Goal: Task Accomplishment & Management: Use online tool/utility

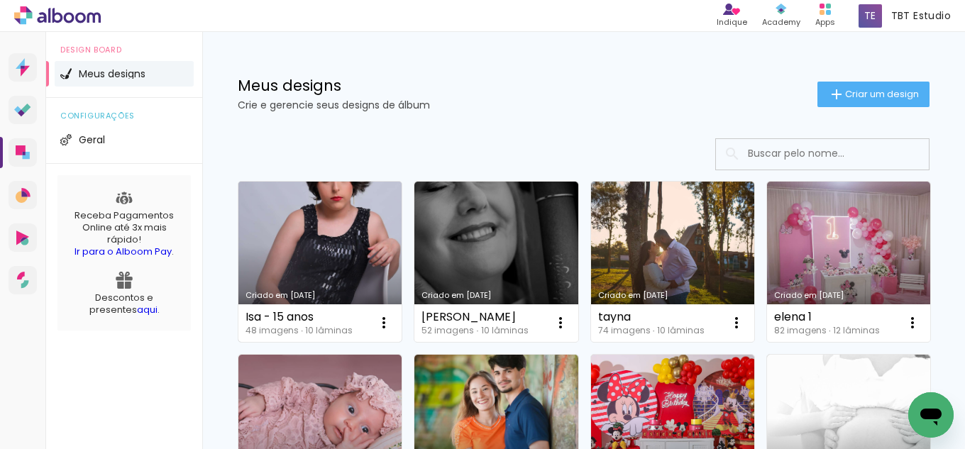
click at [331, 231] on link "Criado em [DATE]" at bounding box center [319, 262] width 163 height 160
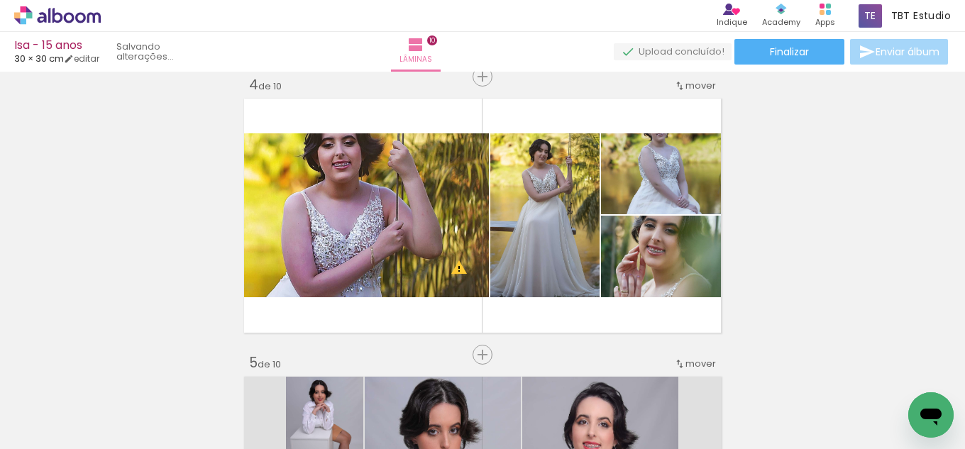
scroll to position [17775, 0]
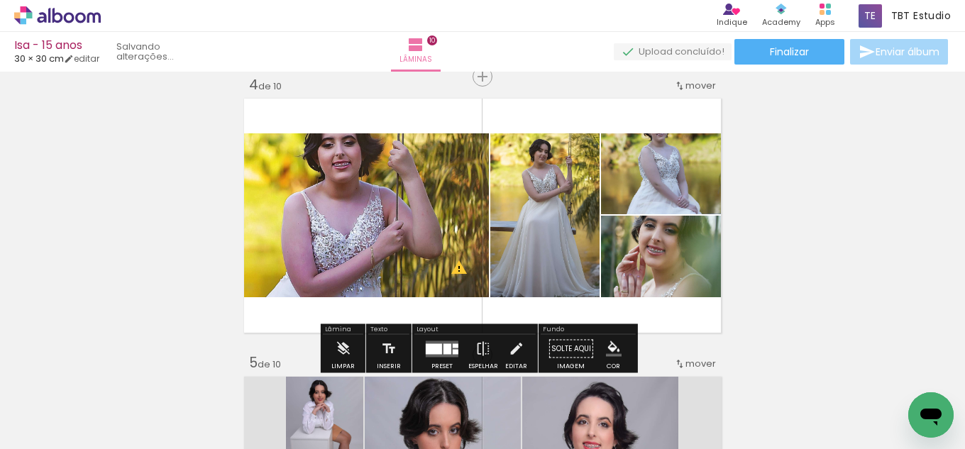
drag, startPoint x: 431, startPoint y: 345, endPoint x: 469, endPoint y: 339, distance: 38.9
click at [430, 344] on div at bounding box center [434, 349] width 16 height 11
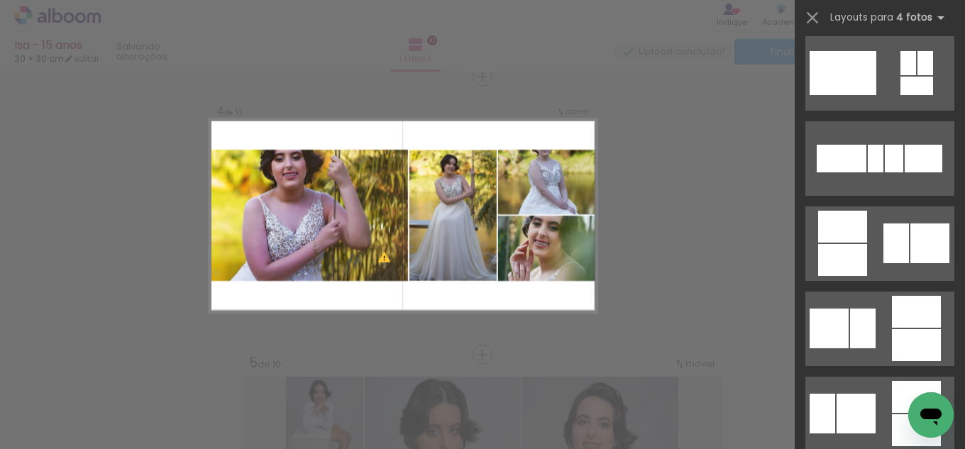
scroll to position [12947, 0]
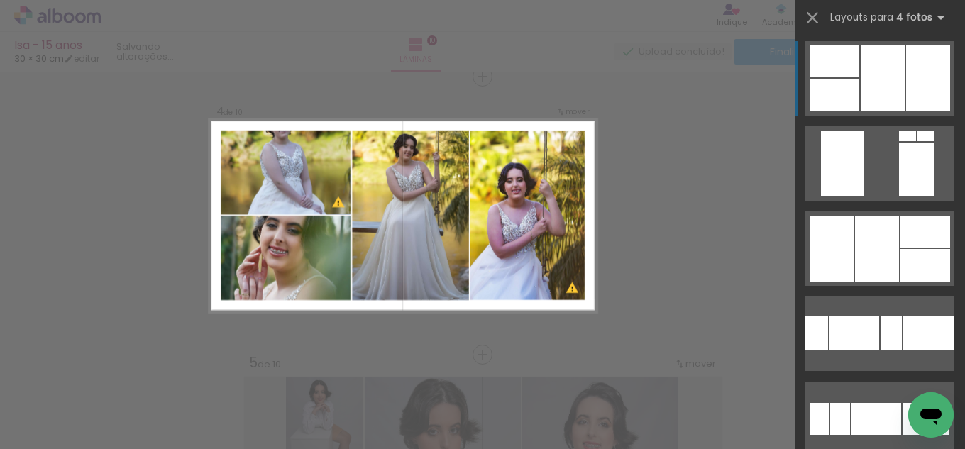
click at [876, 67] on div at bounding box center [883, 78] width 44 height 66
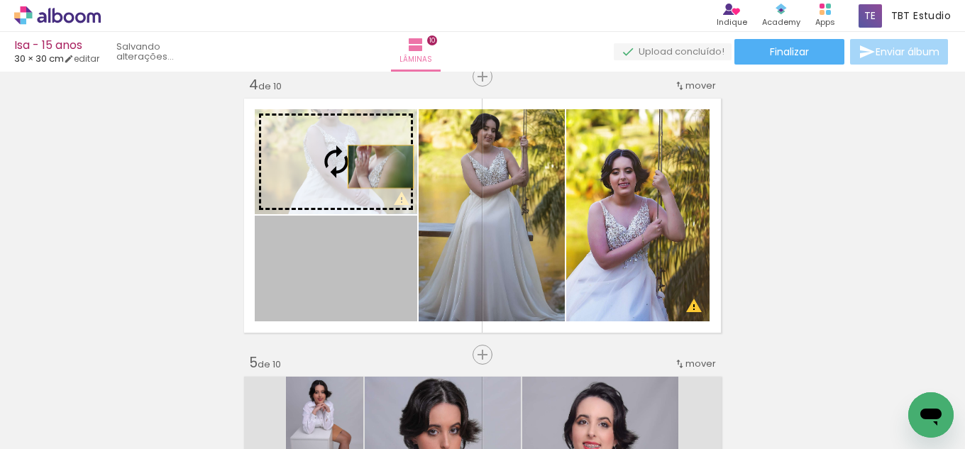
drag, startPoint x: 379, startPoint y: 275, endPoint x: 375, endPoint y: 165, distance: 109.4
click at [0, 0] on slot at bounding box center [0, 0] width 0 height 0
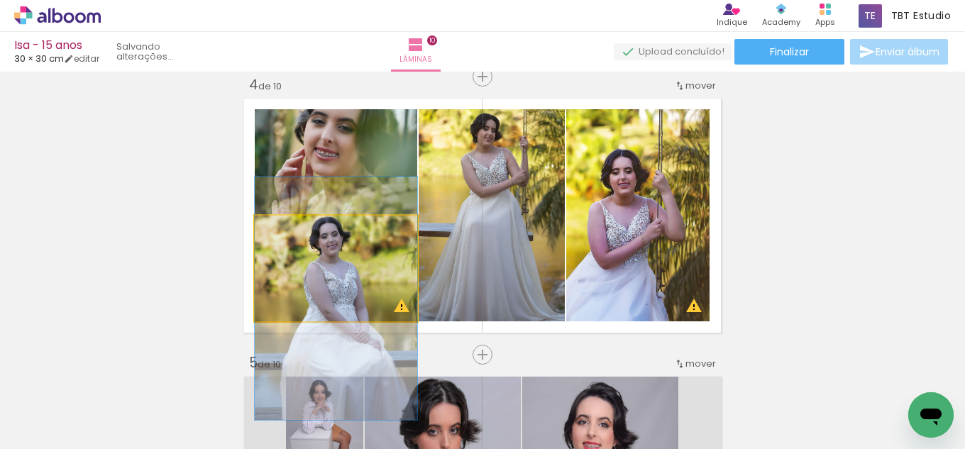
drag, startPoint x: 362, startPoint y: 267, endPoint x: 360, endPoint y: 297, distance: 29.9
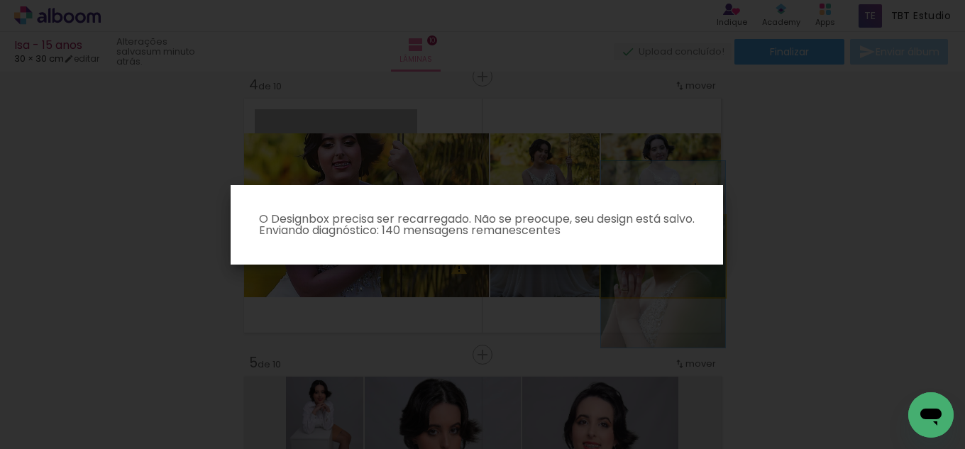
drag, startPoint x: 367, startPoint y: 179, endPoint x: 366, endPoint y: 194, distance: 15.0
click at [366, 194] on quentale-workspace at bounding box center [482, 224] width 965 height 449
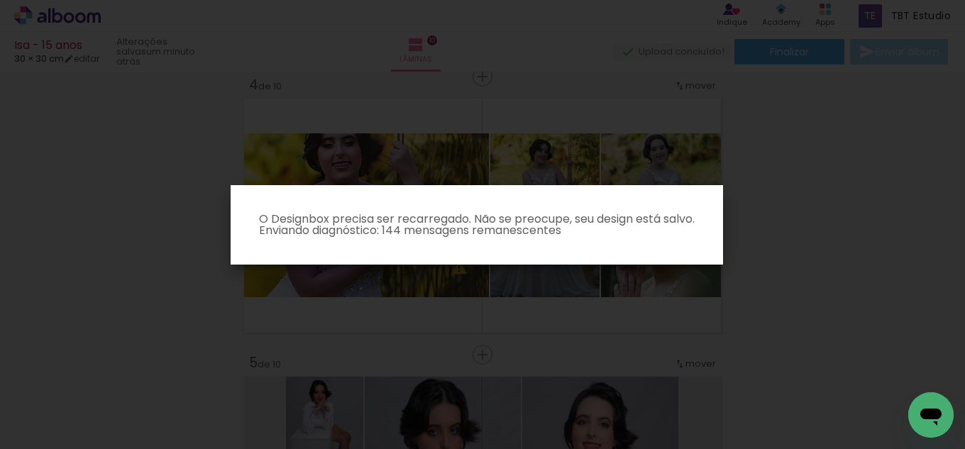
click at [789, 231] on iron-overlay-backdrop at bounding box center [482, 224] width 965 height 449
drag, startPoint x: 947, startPoint y: 328, endPoint x: 894, endPoint y: 309, distance: 55.7
click at [946, 328] on iron-overlay-backdrop at bounding box center [482, 224] width 965 height 449
click at [446, 317] on iron-overlay-backdrop at bounding box center [482, 224] width 965 height 449
click at [774, 150] on iron-overlay-backdrop at bounding box center [482, 224] width 965 height 449
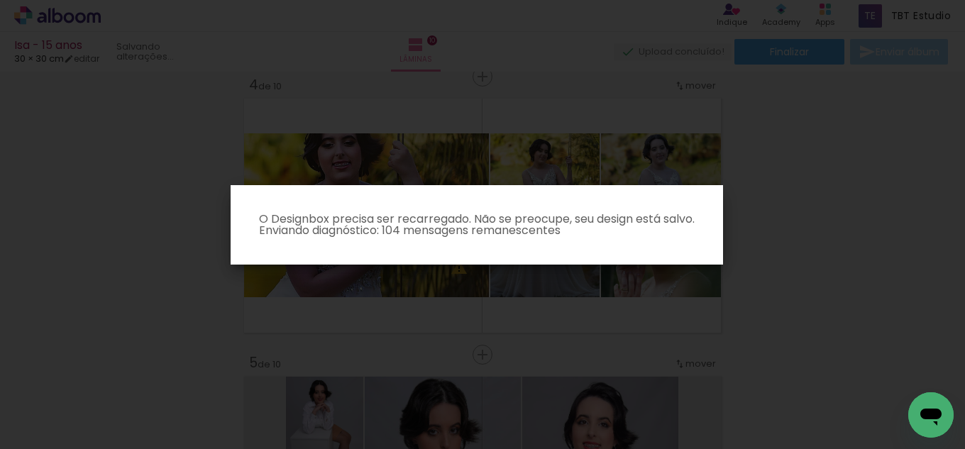
click at [473, 221] on p "O Designbox precisa ser recarregado. Não se preocupe, seu design está salvo. En…" at bounding box center [477, 225] width 470 height 23
click at [473, 222] on p "O Designbox precisa ser recarregado. Não se preocupe, seu design está salvo. En…" at bounding box center [477, 225] width 470 height 23
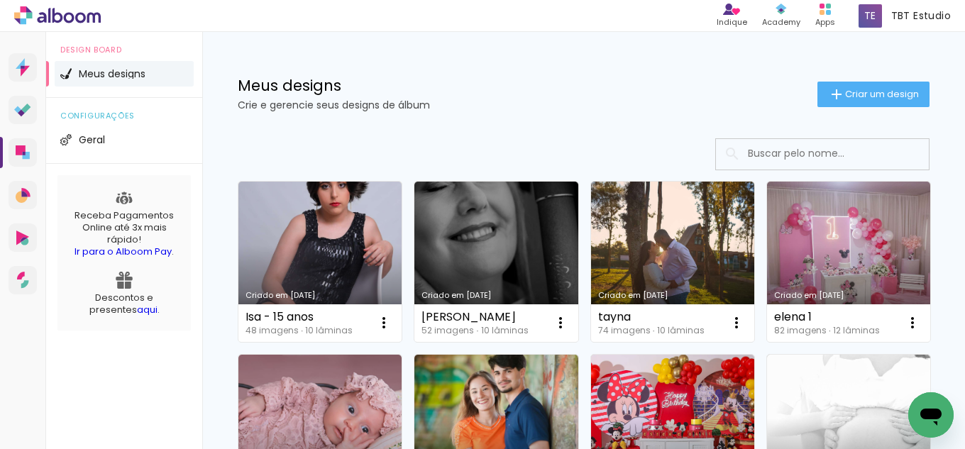
click at [330, 225] on link "Criado em [DATE]" at bounding box center [319, 262] width 163 height 160
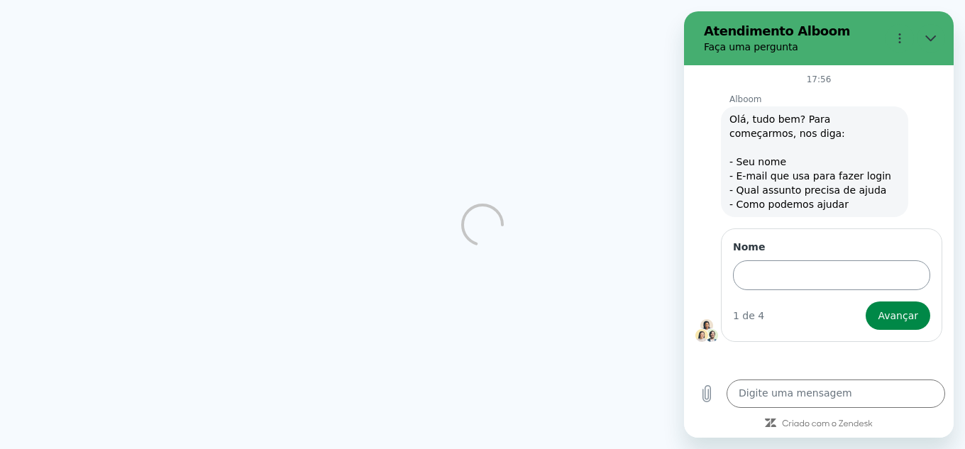
click at [783, 284] on input "Nome" at bounding box center [831, 275] width 197 height 30
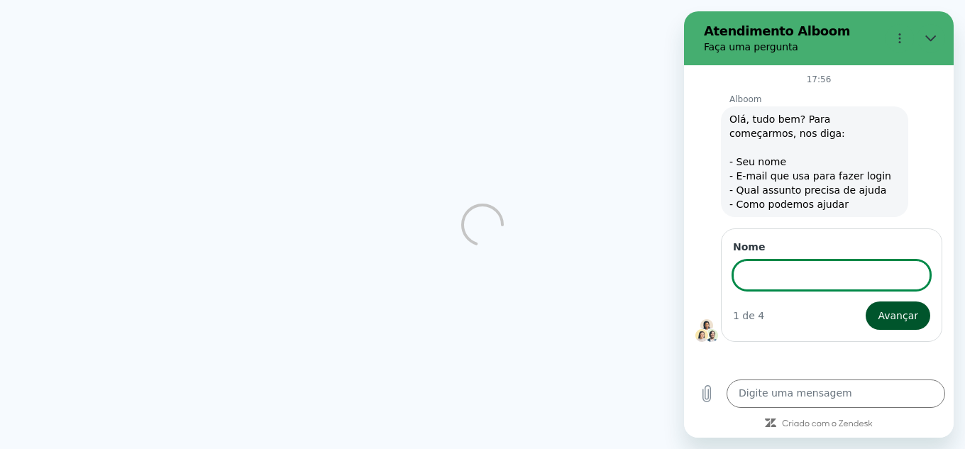
type input "TALITA"
click at [803, 395] on textarea at bounding box center [836, 394] width 219 height 28
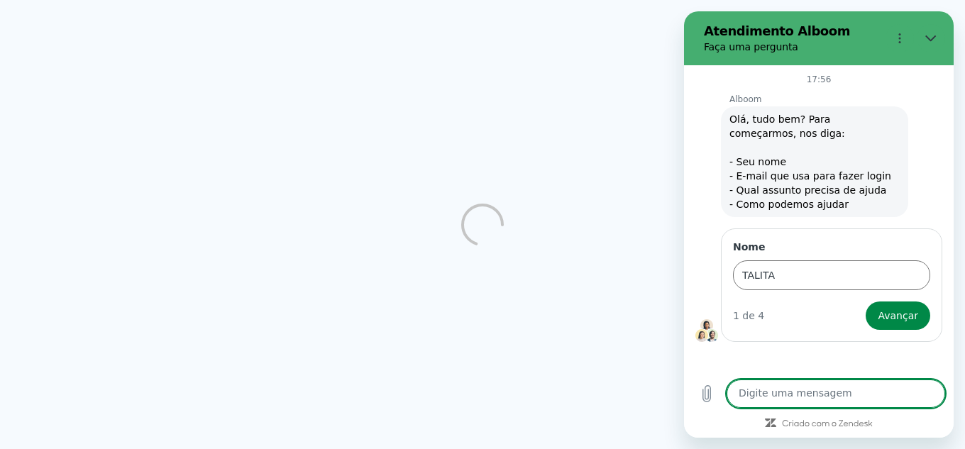
type textarea "r"
type textarea "tbtestudio@"
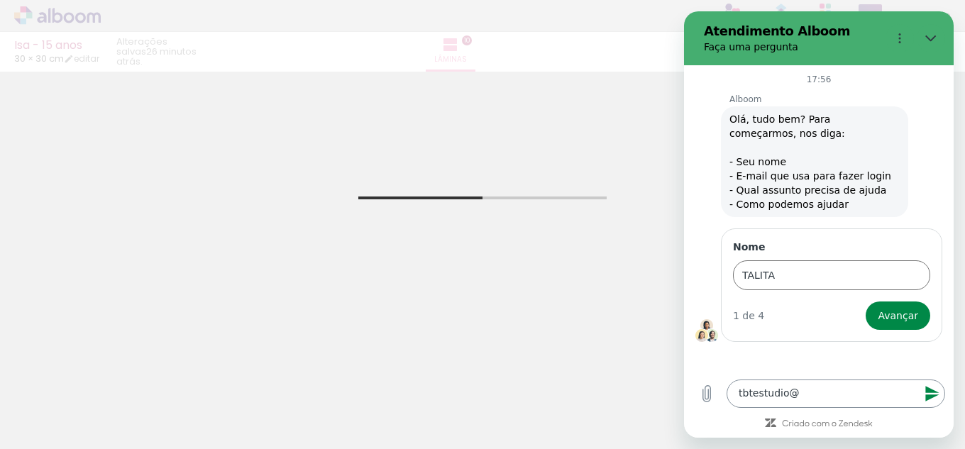
click at [812, 388] on textarea "tbtestudio@" at bounding box center [836, 394] width 219 height 28
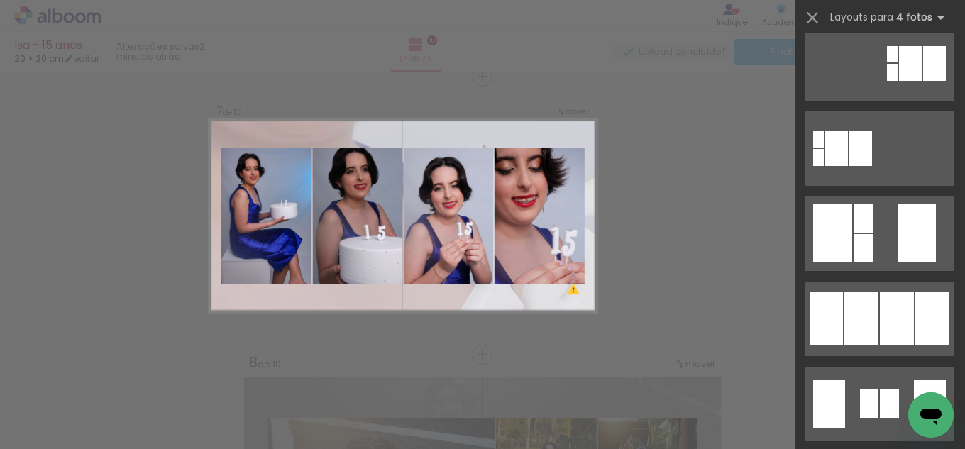
scroll to position [64, 0]
click at [871, 310] on div at bounding box center [862, 318] width 34 height 53
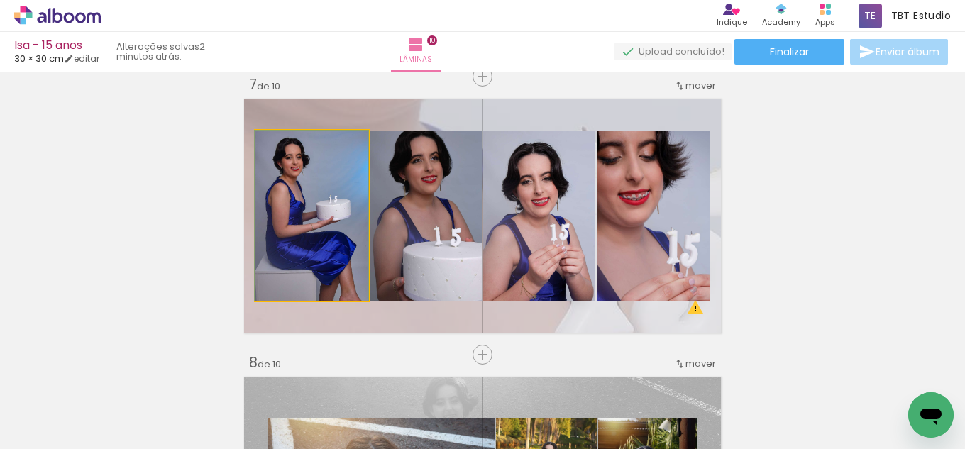
drag, startPoint x: 318, startPoint y: 243, endPoint x: 315, endPoint y: 204, distance: 39.1
click at [316, 219] on quentale-photo at bounding box center [312, 216] width 113 height 170
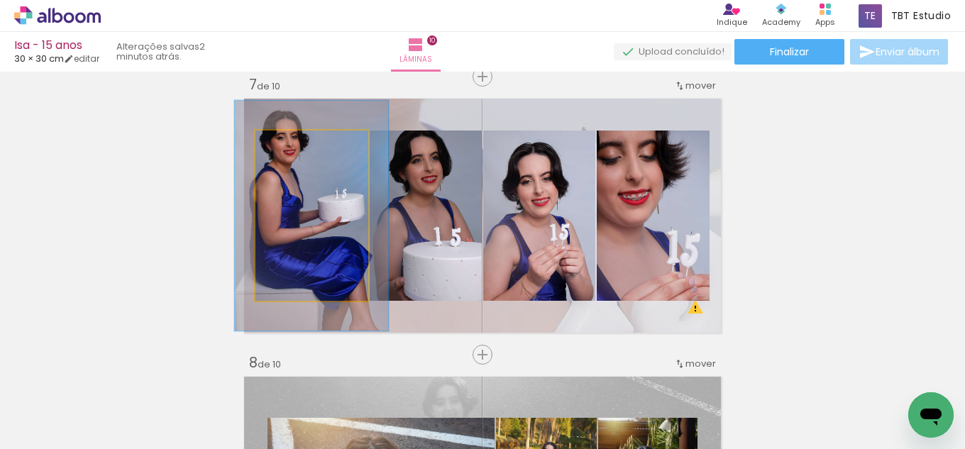
drag, startPoint x: 287, startPoint y: 142, endPoint x: 304, endPoint y: 138, distance: 17.4
type paper-slider "135"
click at [304, 138] on div at bounding box center [306, 145] width 23 height 23
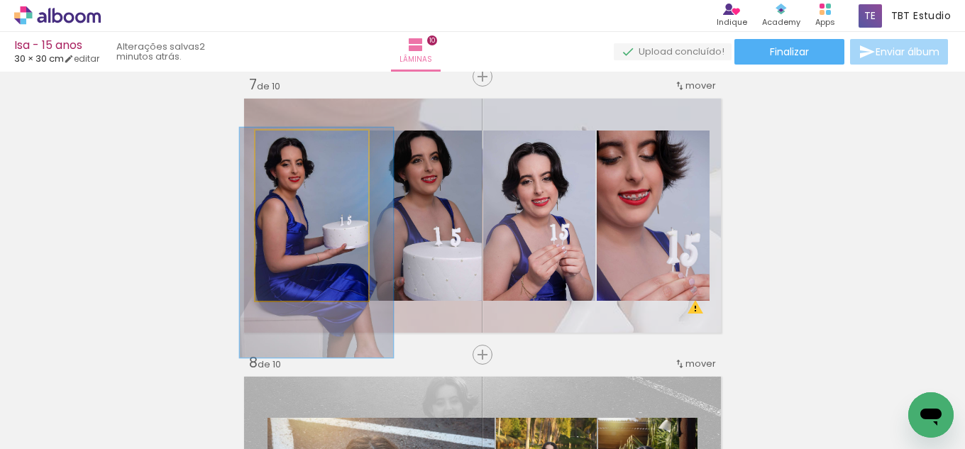
drag, startPoint x: 308, startPoint y: 248, endPoint x: 310, endPoint y: 270, distance: 22.1
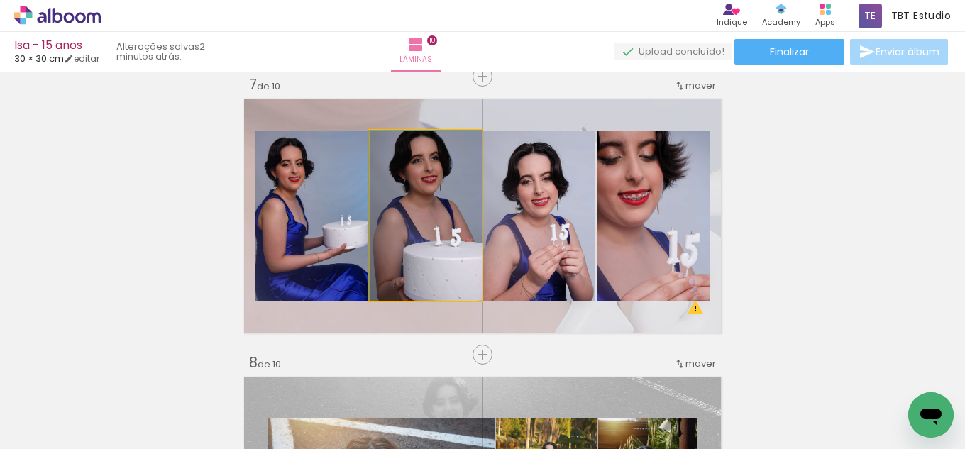
click at [433, 263] on quentale-photo at bounding box center [426, 216] width 112 height 170
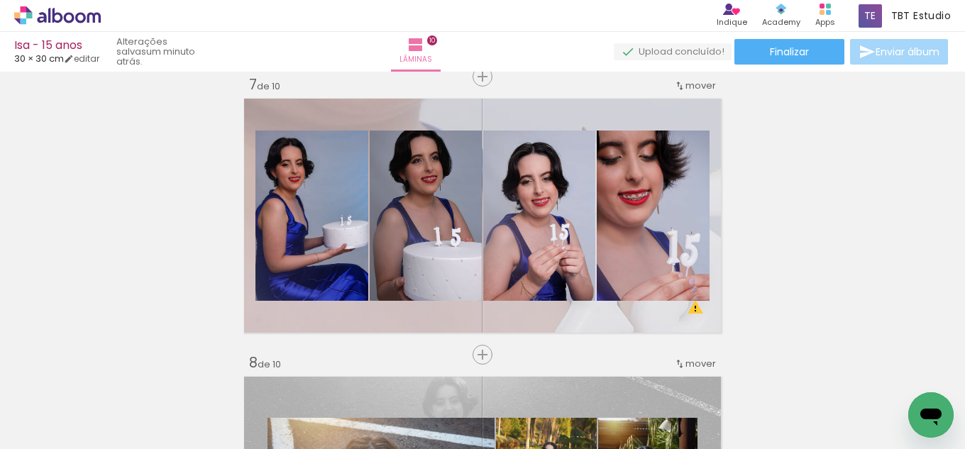
click at [49, 425] on span "Adicionar Fotos" at bounding box center [50, 430] width 43 height 16
click at [0, 0] on input "file" at bounding box center [0, 0] width 0 height 0
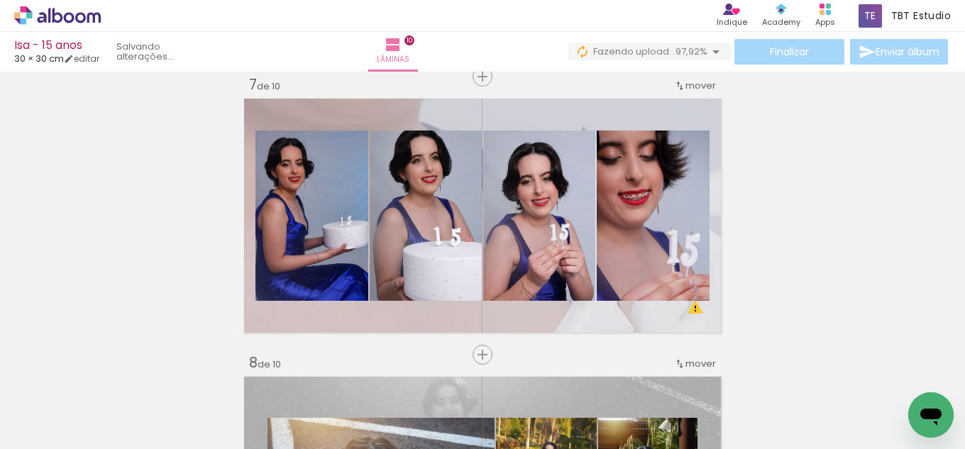
click at [55, 430] on span "Adicionar Fotos" at bounding box center [50, 430] width 43 height 16
click at [0, 0] on input "file" at bounding box center [0, 0] width 0 height 0
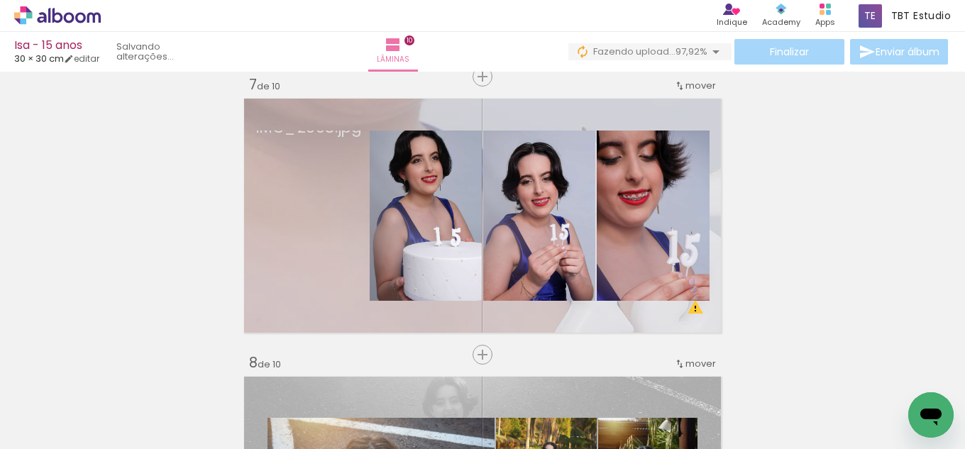
click at [65, 430] on span "Adicionar Fotos" at bounding box center [50, 430] width 43 height 16
click at [0, 0] on input "file" at bounding box center [0, 0] width 0 height 0
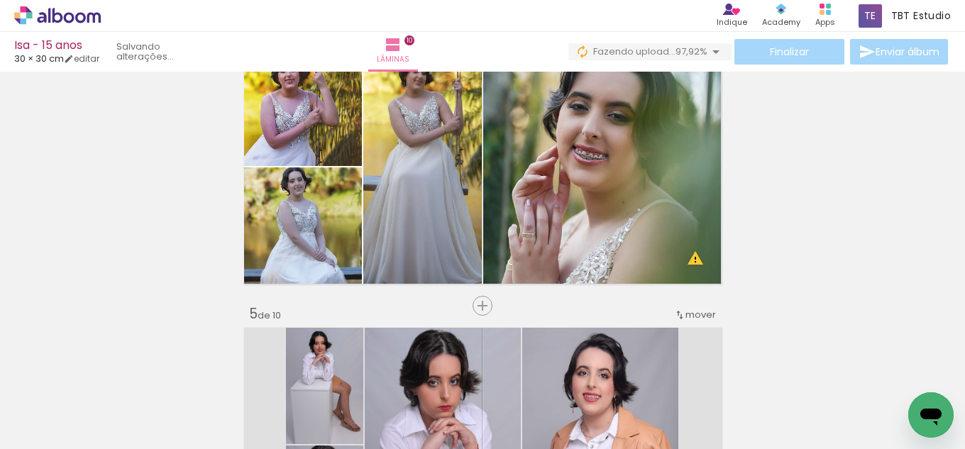
scroll to position [928, 0]
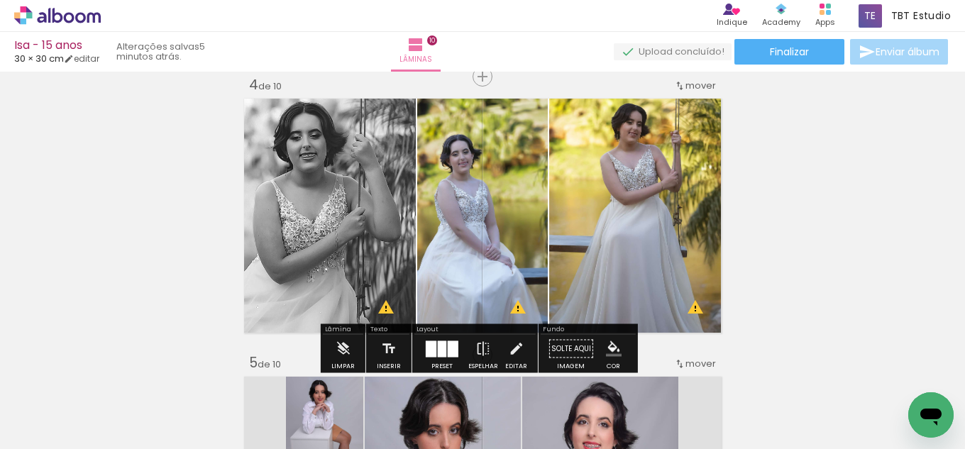
scroll to position [64, 0]
click at [347, 118] on paper-button "P&B" at bounding box center [356, 109] width 21 height 21
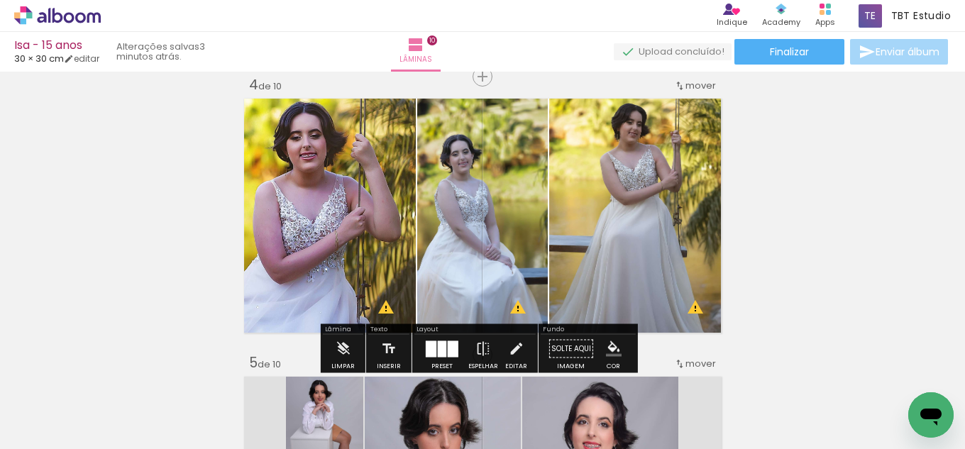
click at [41, 431] on span "Adicionar Fotos" at bounding box center [50, 430] width 43 height 16
click at [0, 0] on input "file" at bounding box center [0, 0] width 0 height 0
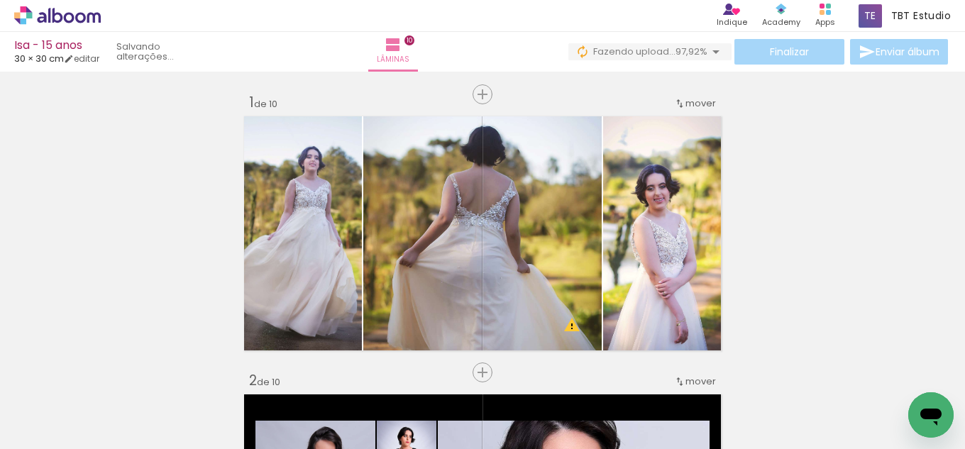
scroll to position [0, 0]
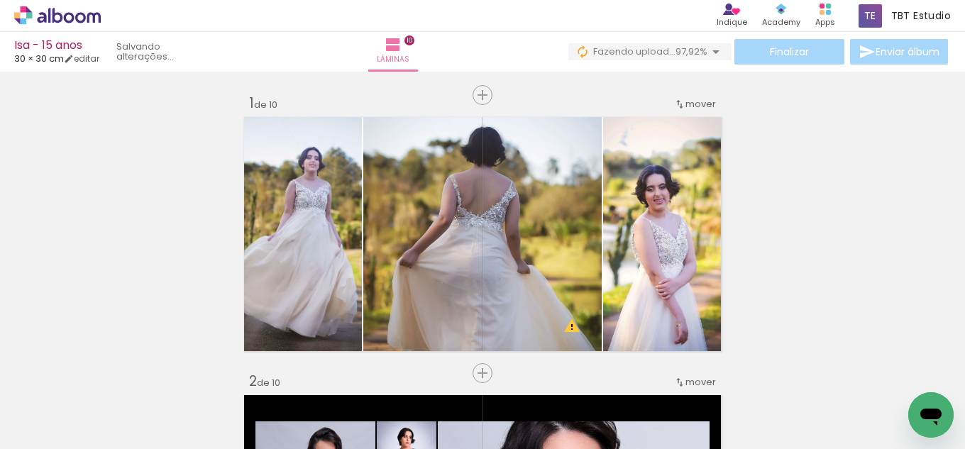
click at [781, 50] on div "Finalizar Enviar álbum" at bounding box center [759, 52] width 383 height 26
click at [786, 55] on div "Finalizar Enviar álbum" at bounding box center [759, 52] width 383 height 26
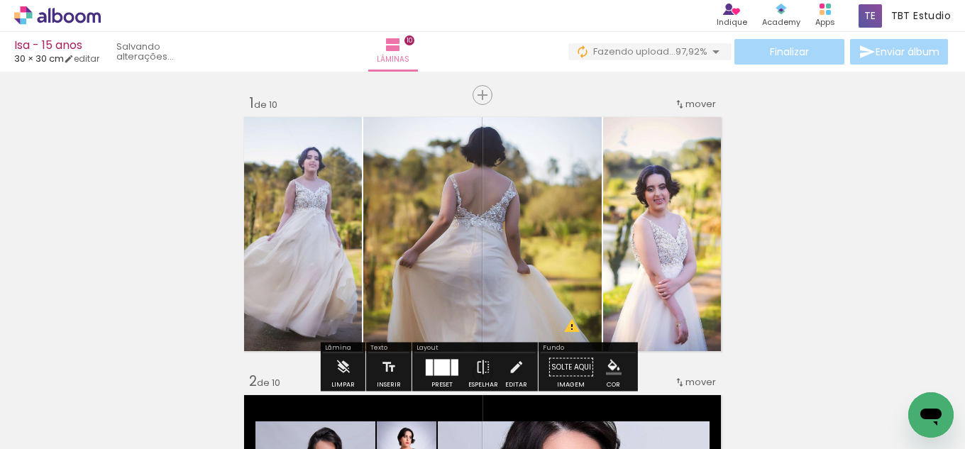
scroll to position [0, 2231]
click at [811, 53] on paper-button "Finalizar" at bounding box center [790, 52] width 110 height 26
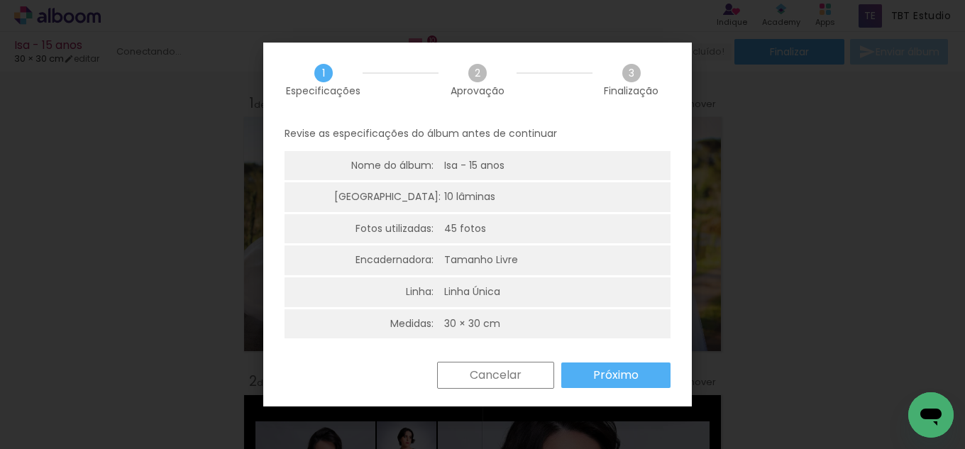
click at [0, 0] on slot "Próximo" at bounding box center [0, 0] width 0 height 0
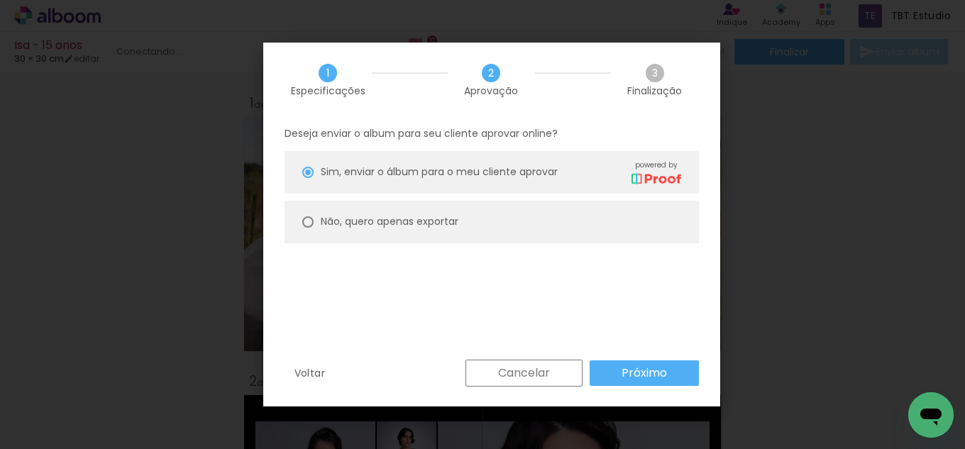
click at [319, 221] on paper-radio-button "Não, quero apenas exportar" at bounding box center [492, 222] width 414 height 43
type paper-radio-button "on"
click at [0, 0] on slot "Próximo" at bounding box center [0, 0] width 0 height 0
type input "Alta, 300 DPI"
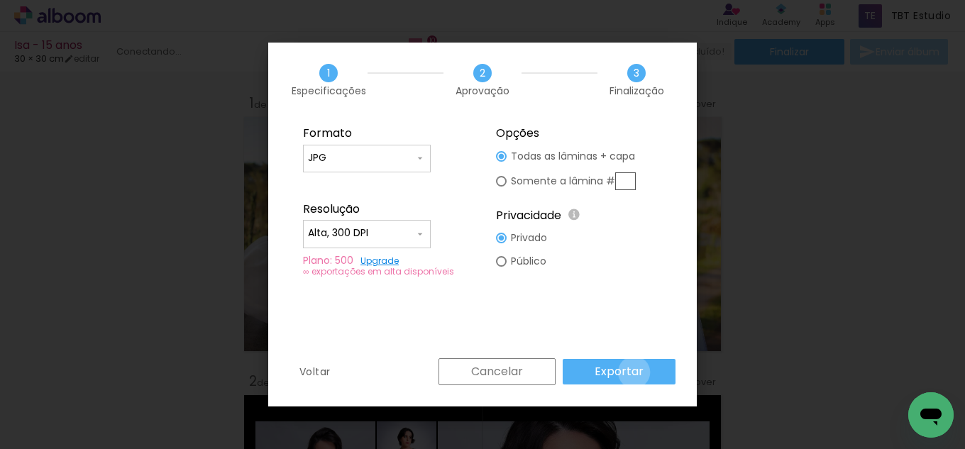
click at [0, 0] on slot "Exportar" at bounding box center [0, 0] width 0 height 0
drag, startPoint x: 664, startPoint y: 312, endPoint x: 664, endPoint y: 336, distance: 24.1
click at [664, 312] on div "Formato JPG PDF Resolução Alta, 300 DPI Baixa Plano: 500 Upgrade ∞ exportações …" at bounding box center [482, 237] width 429 height 241
click at [632, 375] on div "Cancelar Exportar" at bounding box center [554, 371] width 244 height 27
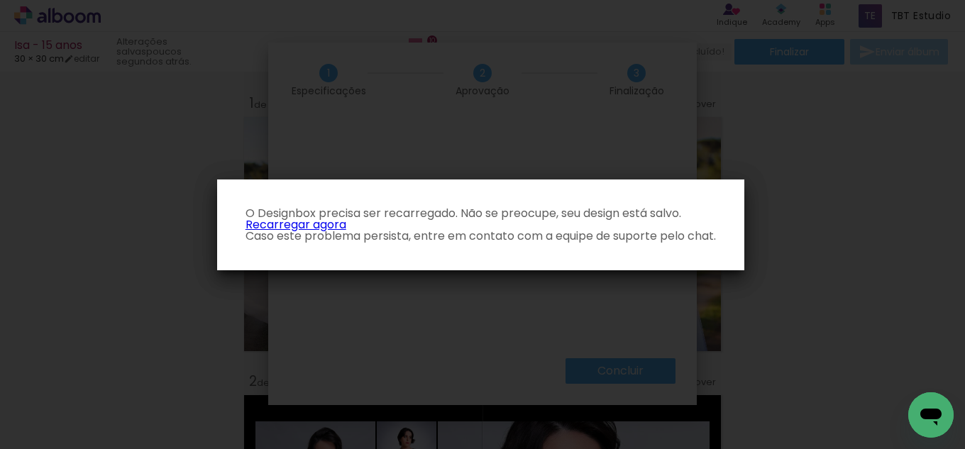
scroll to position [0, 2231]
